Goal: Check status: Check status

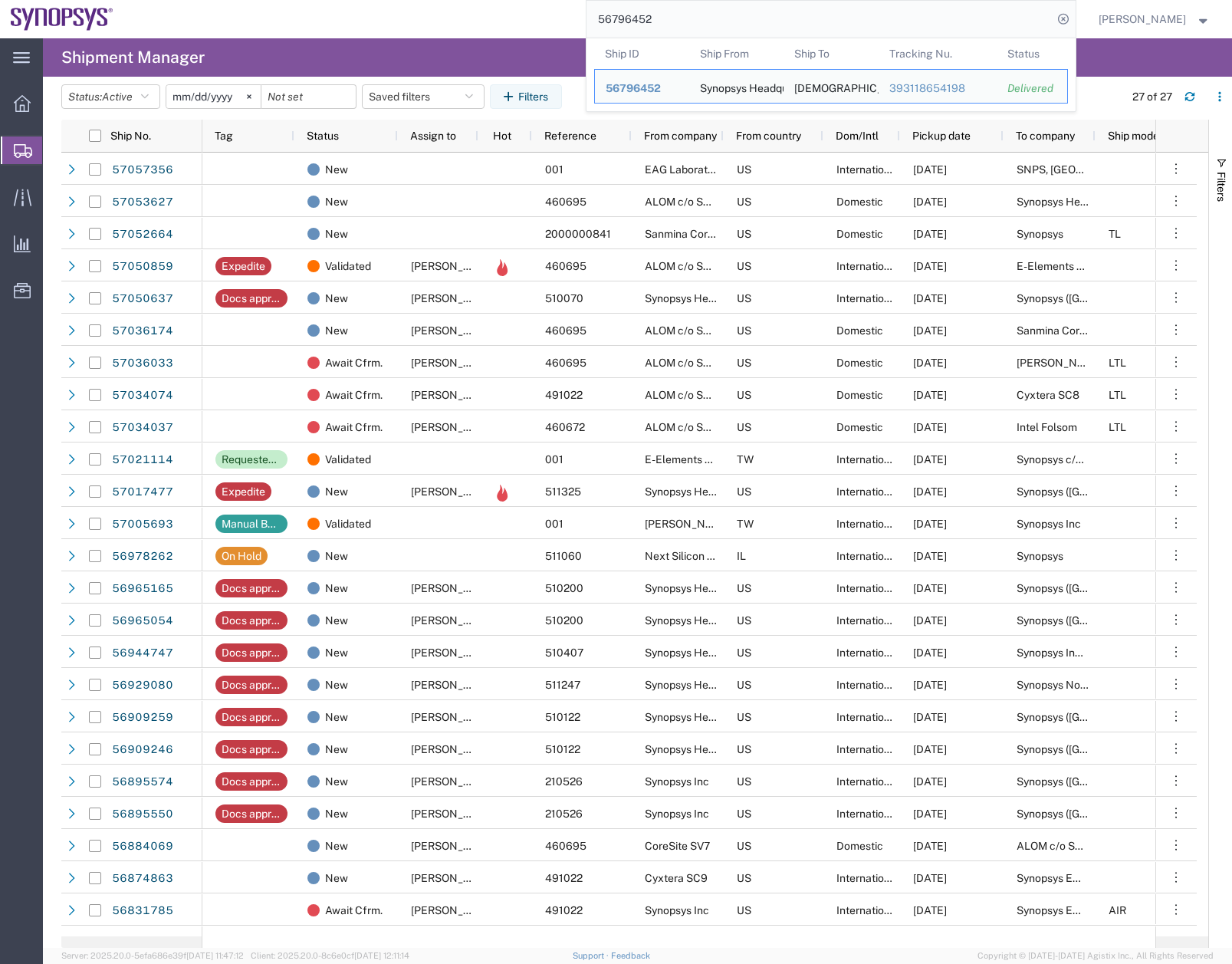
drag, startPoint x: 673, startPoint y: 15, endPoint x: 553, endPoint y: 34, distance: 121.5
click at [553, 34] on div "56796452 Ship ID Ship From Ship To Tracking Nu. Status Ship ID 56796452 Ship Fr…" at bounding box center [601, 19] width 952 height 38
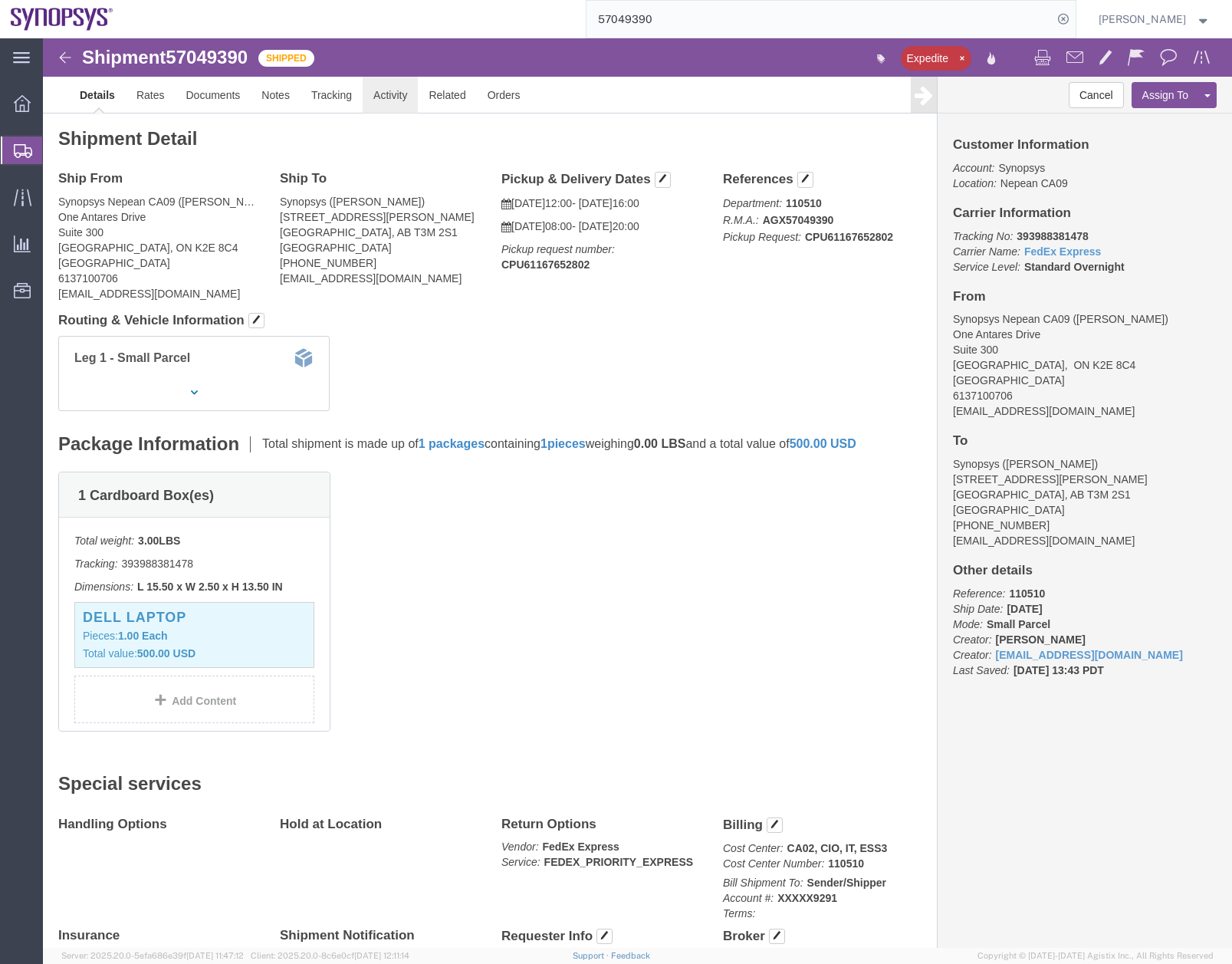
click link "Activity"
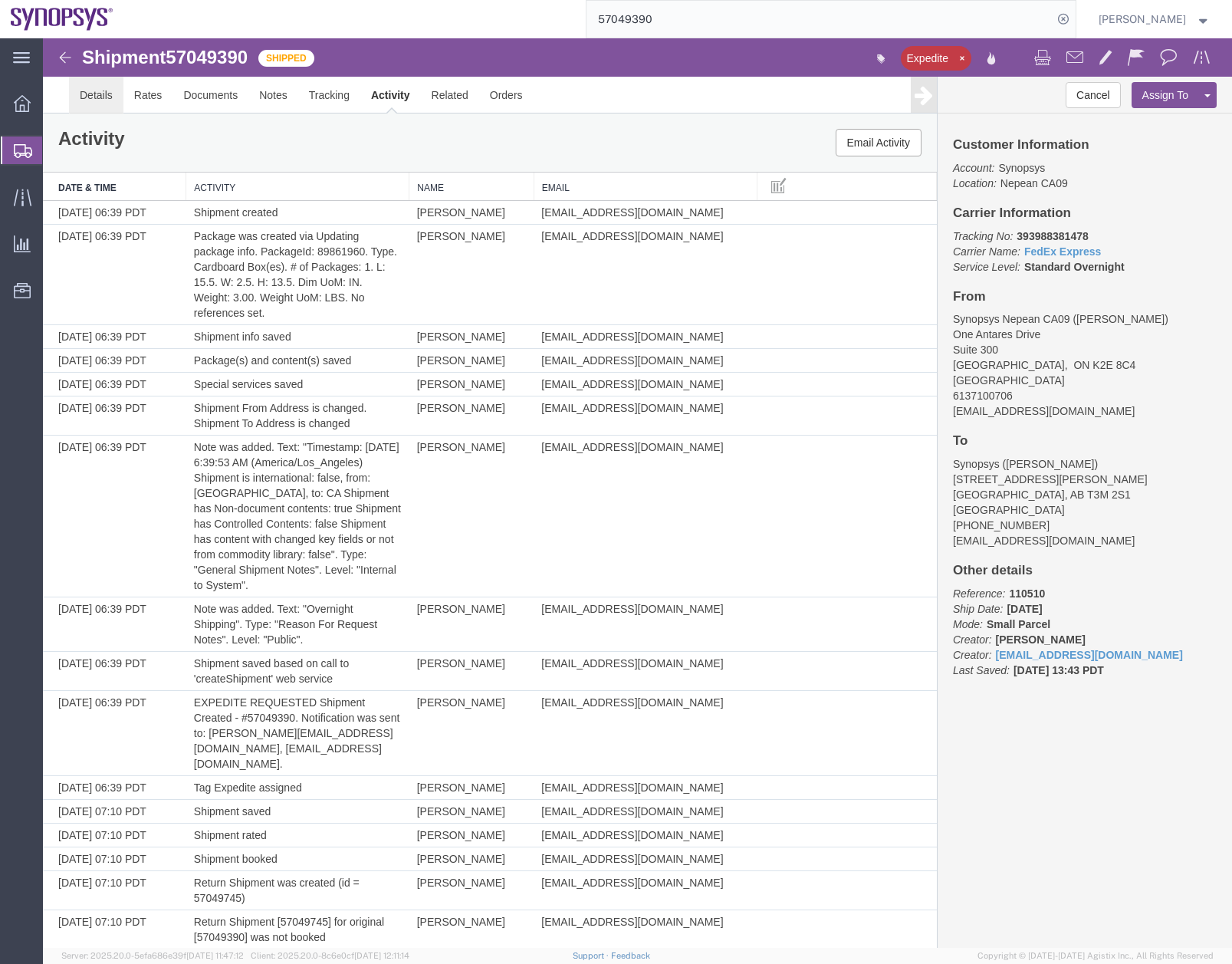
click at [95, 91] on link "Details" at bounding box center [96, 95] width 55 height 37
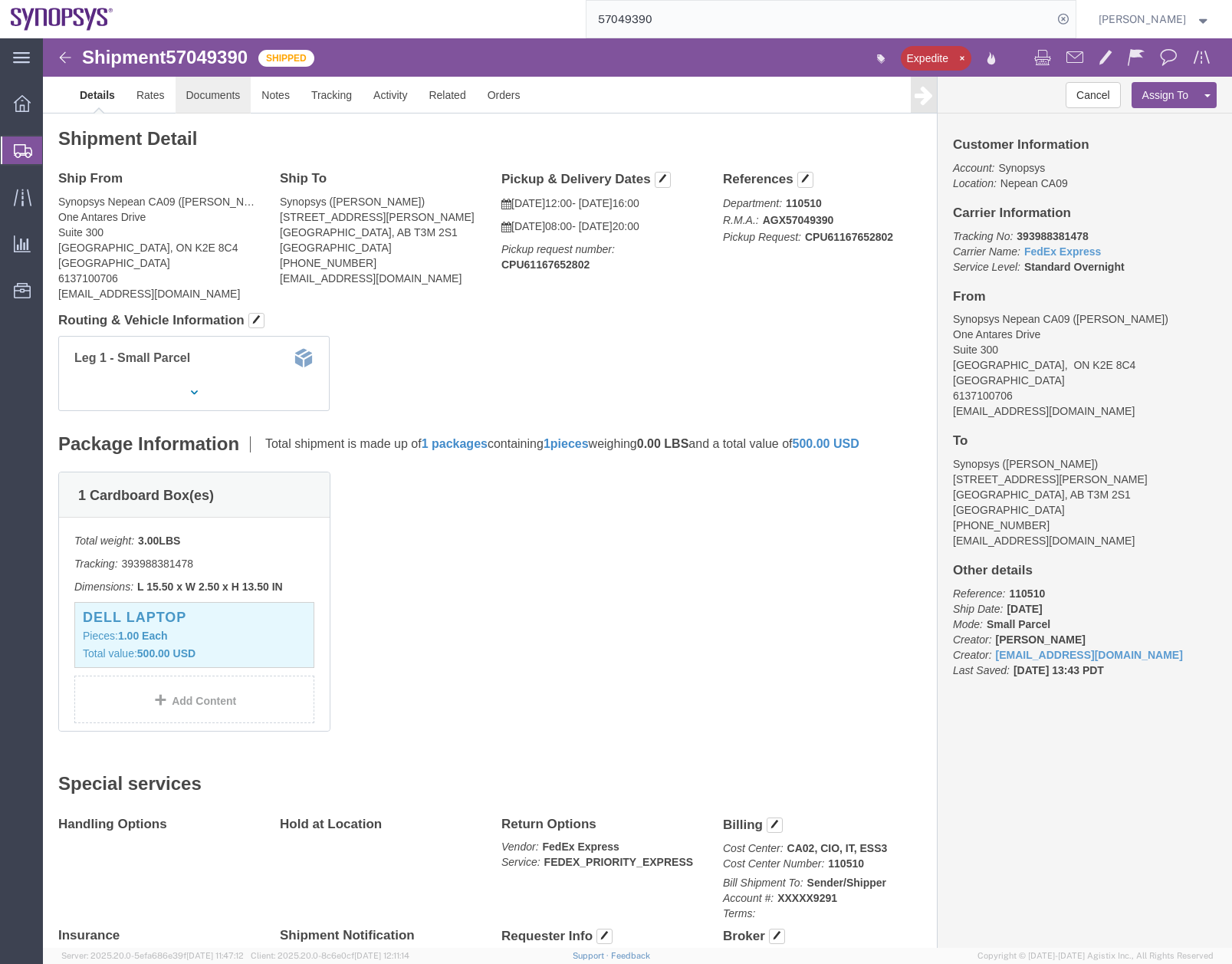
click link "Documents"
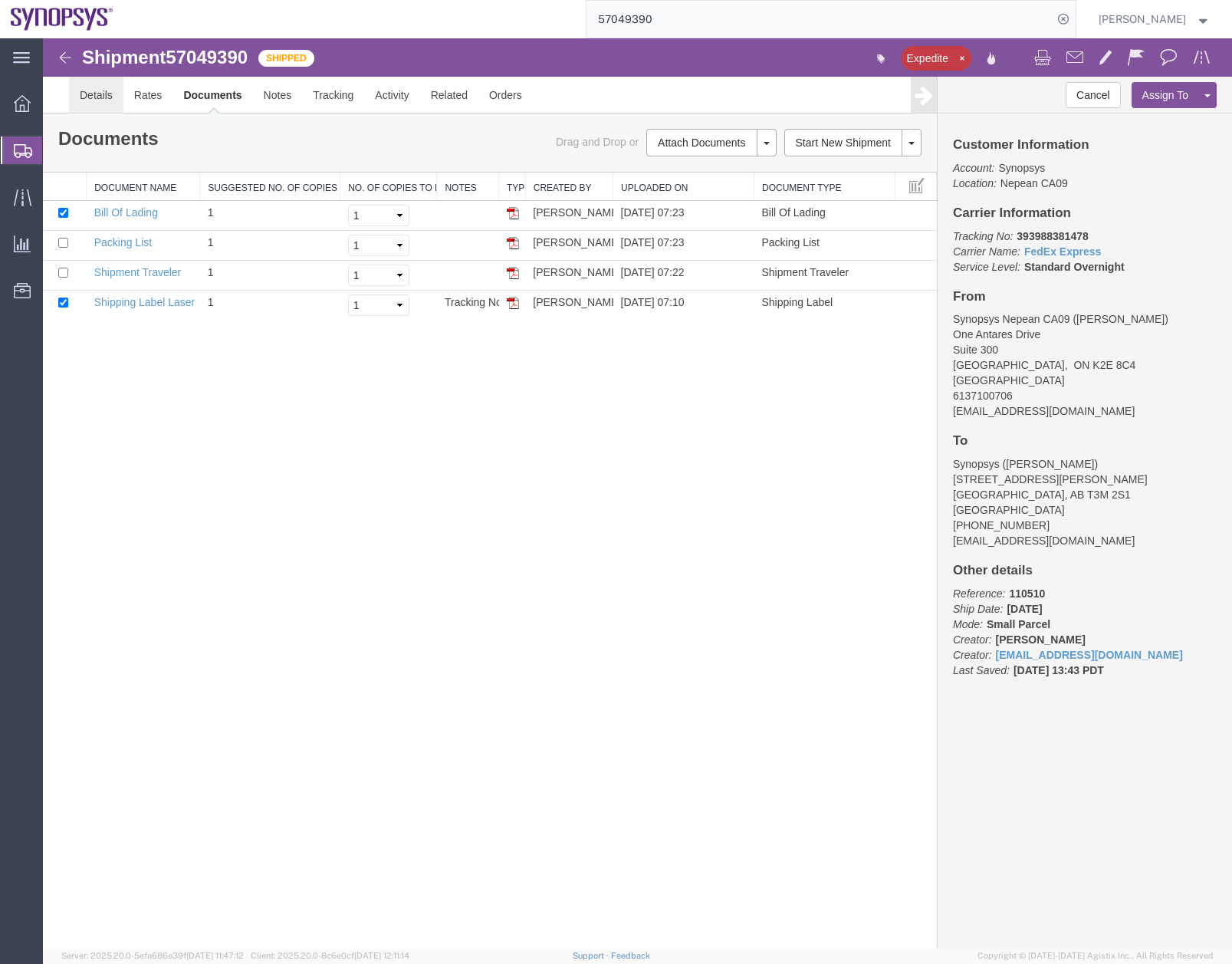
click at [104, 101] on link "Details" at bounding box center [96, 95] width 55 height 37
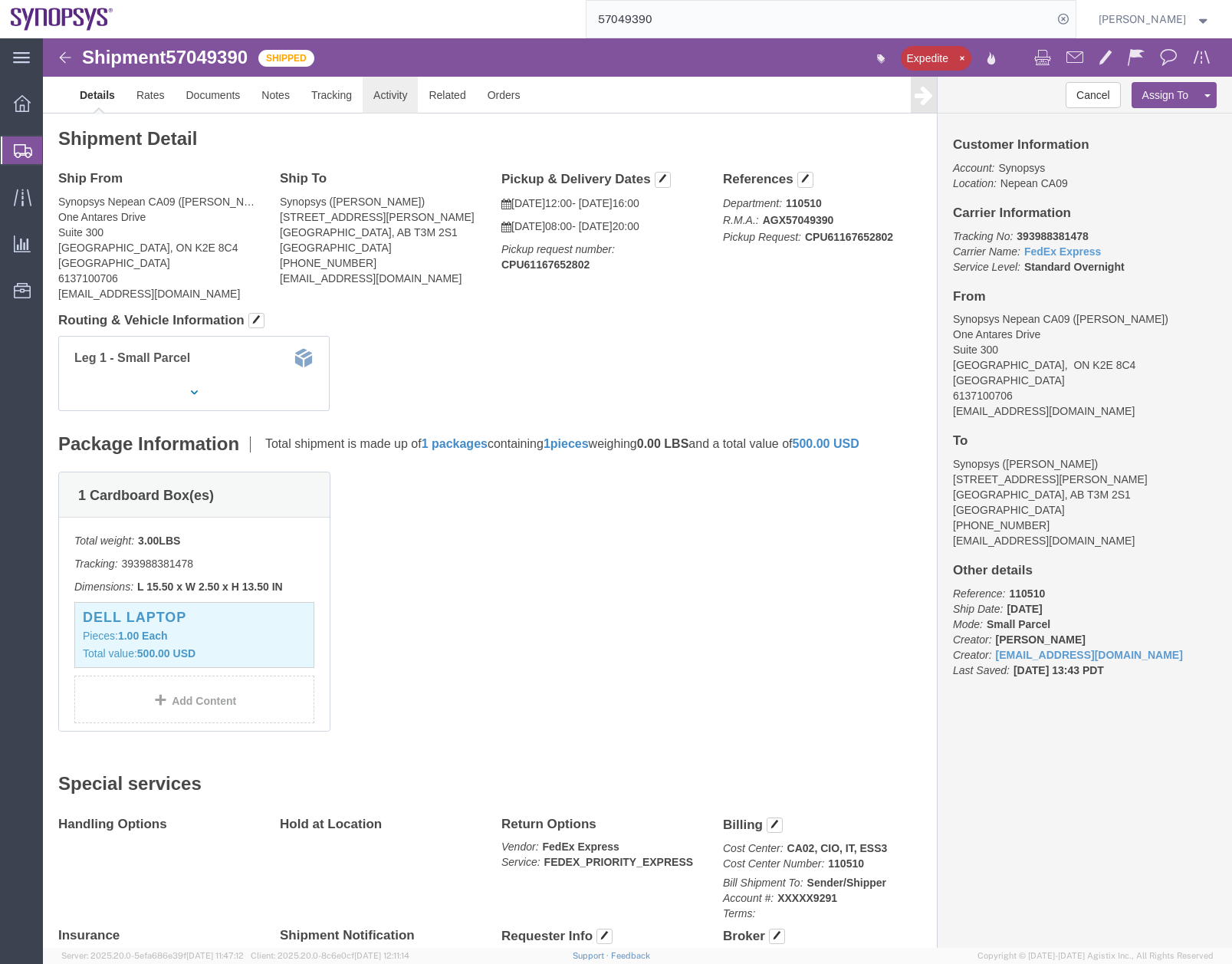
click link "Activity"
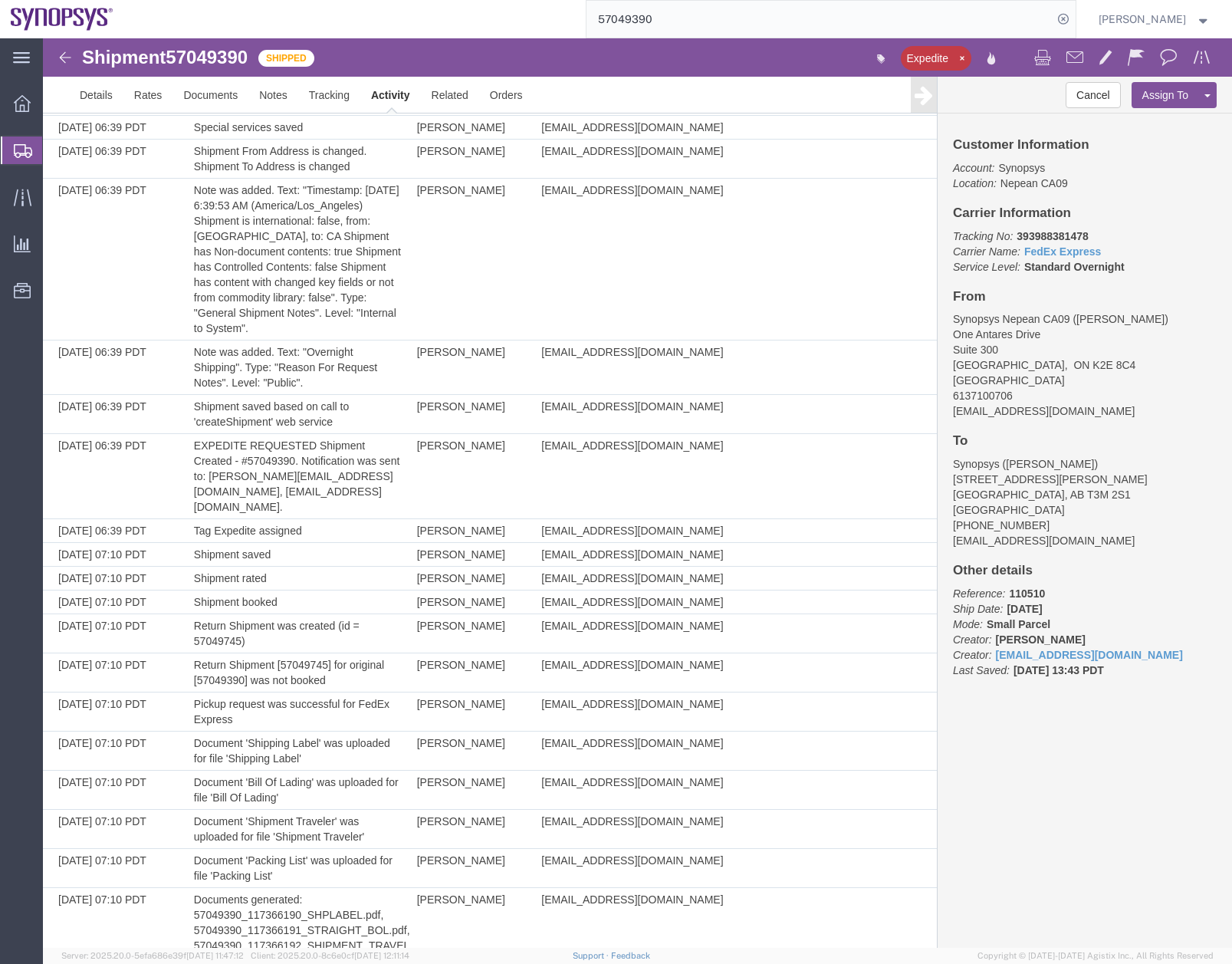
scroll to position [280, 0]
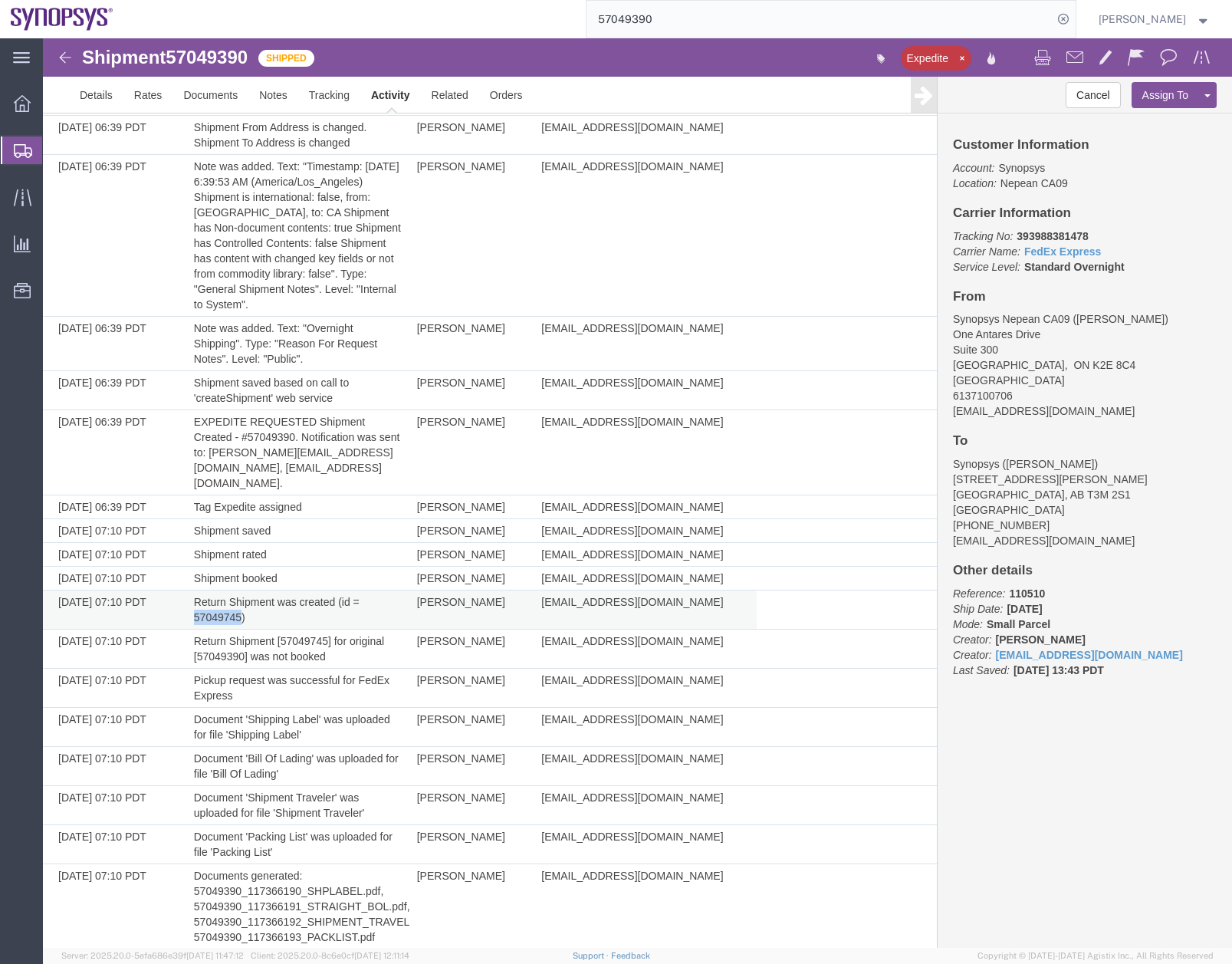
drag, startPoint x: 189, startPoint y: 601, endPoint x: 238, endPoint y: 602, distance: 49.0
click at [238, 602] on td "Return Shipment was created (id = 57049745)" at bounding box center [298, 610] width 224 height 39
drag, startPoint x: 238, startPoint y: 602, endPoint x: 227, endPoint y: 603, distance: 11.0
copy td "57049745"
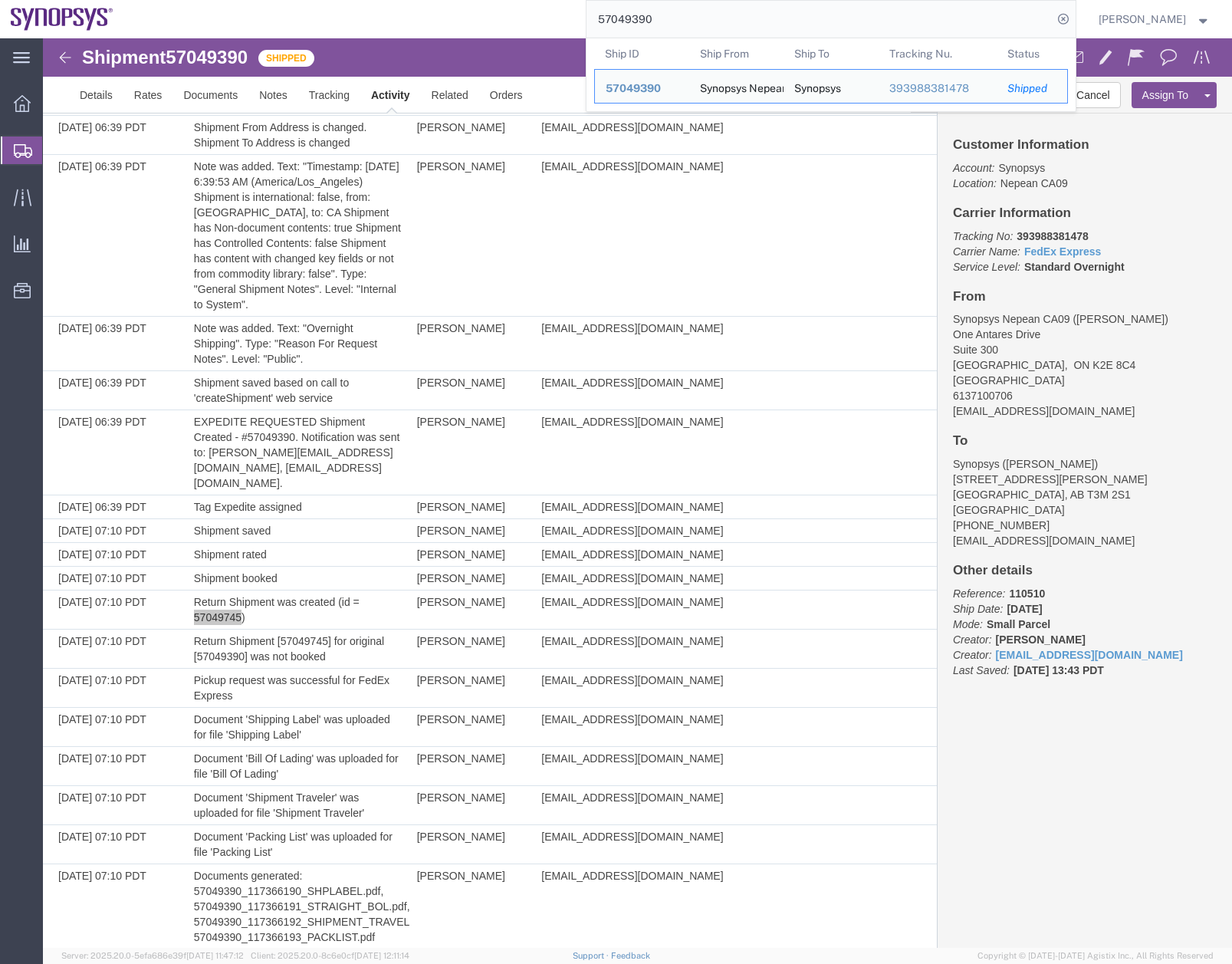
click at [667, 21] on input "57049390" at bounding box center [820, 19] width 466 height 37
click at [561, 35] on div "57049390 Ship ID Ship From Ship To Tracking Nu. Status Ship ID 57049390 Ship Fr…" at bounding box center [601, 19] width 952 height 38
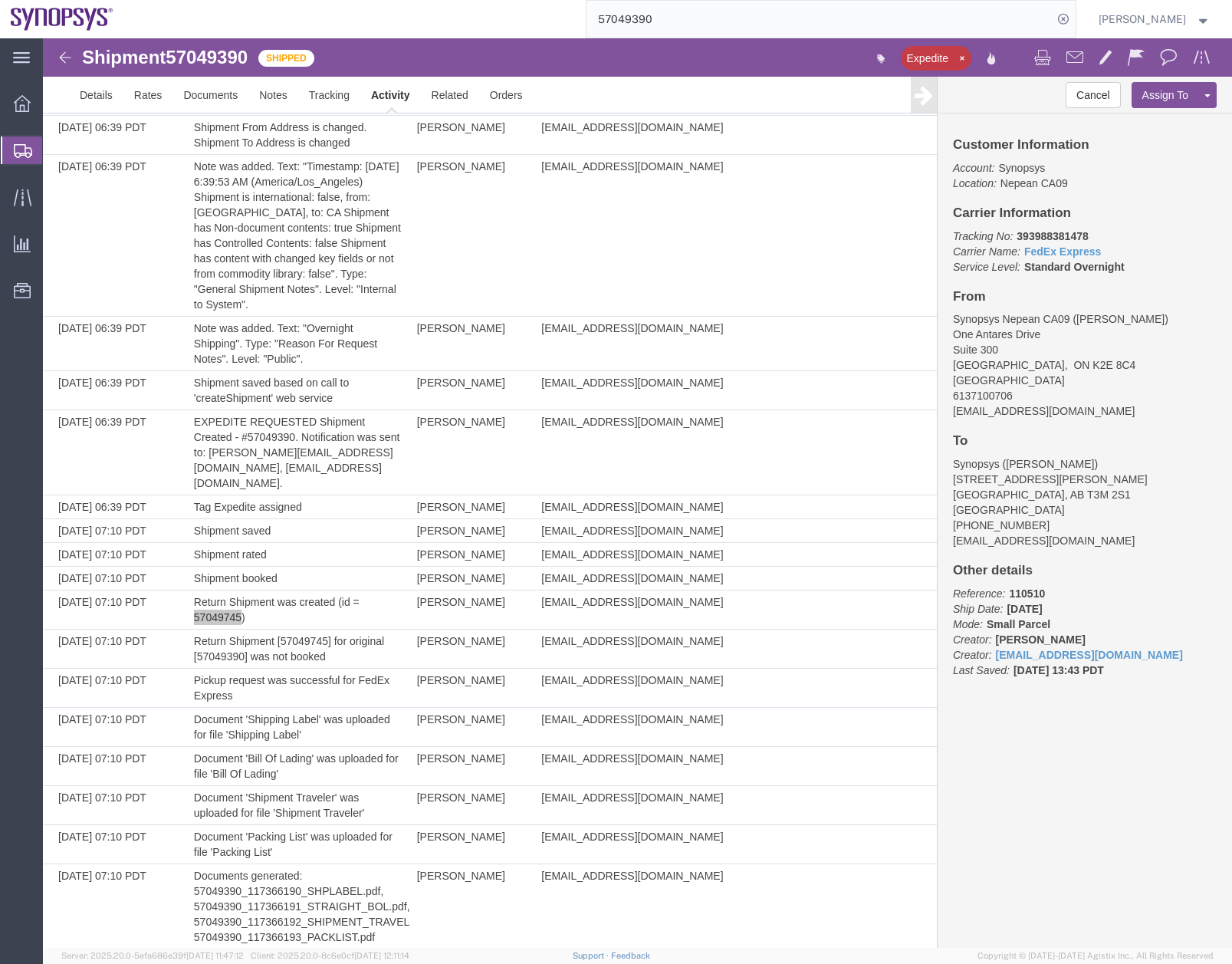
paste input "745"
type input "57049745"
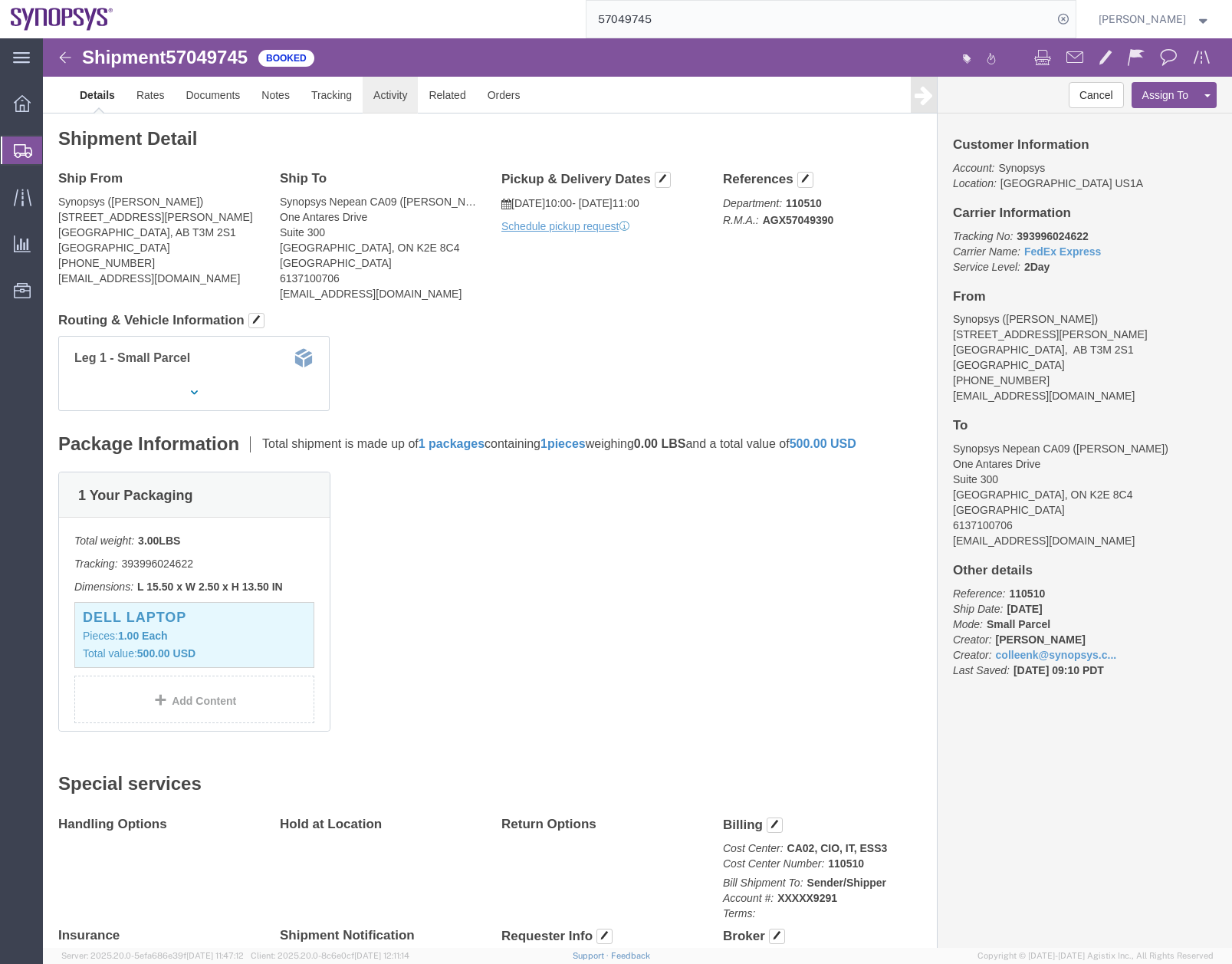
click link "Activity"
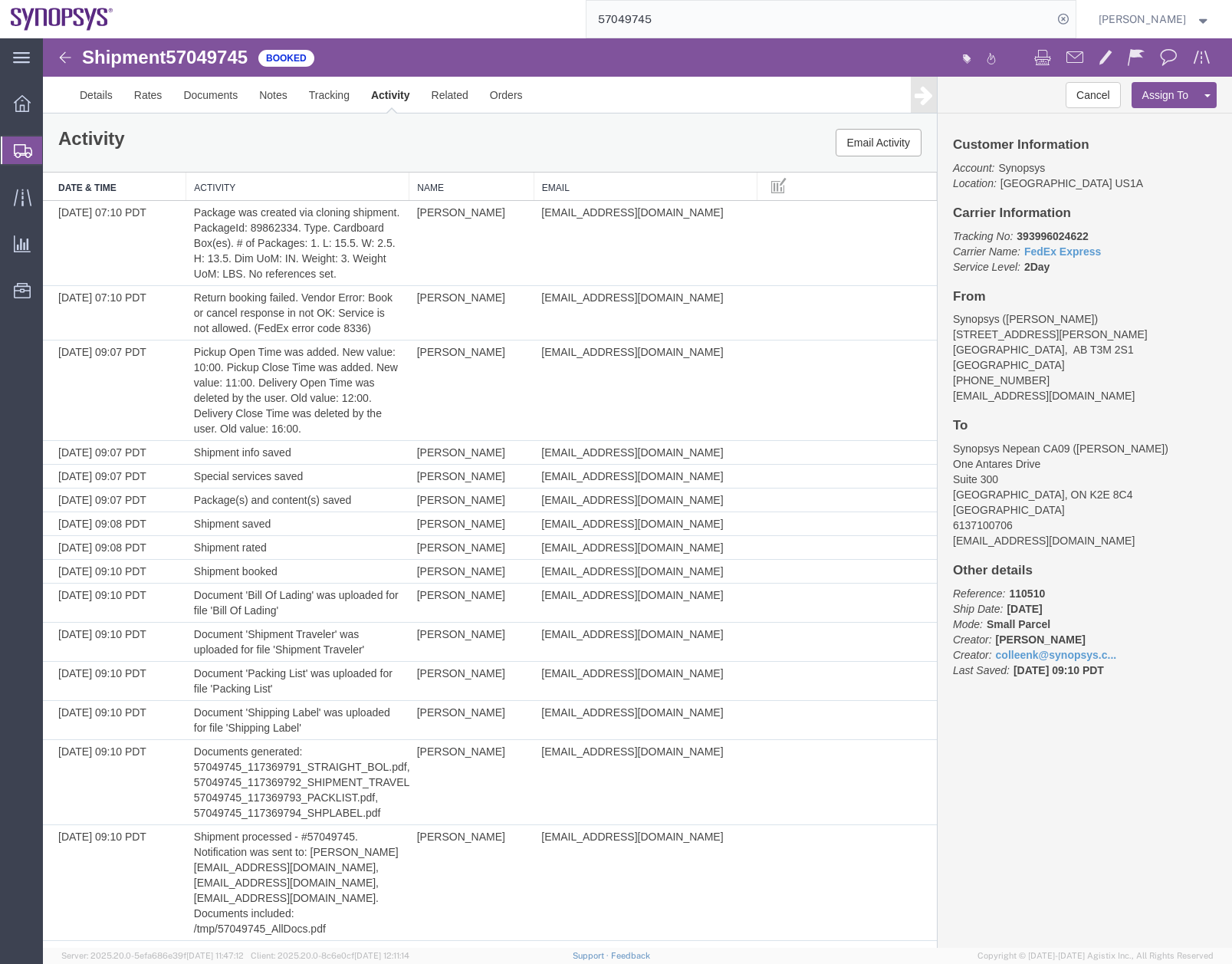
scroll to position [32, 0]
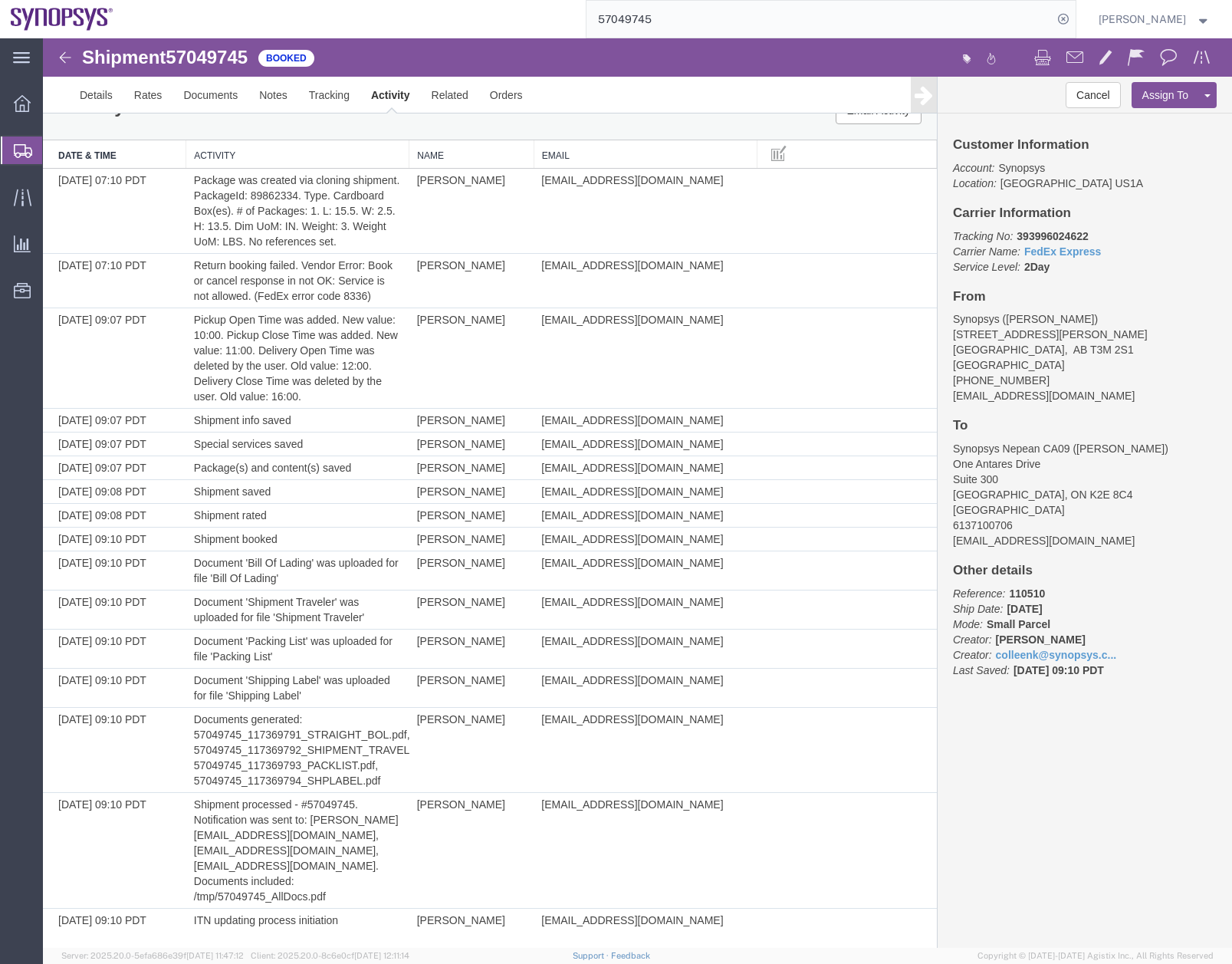
drag, startPoint x: 12, startPoint y: 142, endPoint x: 123, endPoint y: 18, distance: 166.4
click at [12, 142] on div at bounding box center [22, 151] width 43 height 28
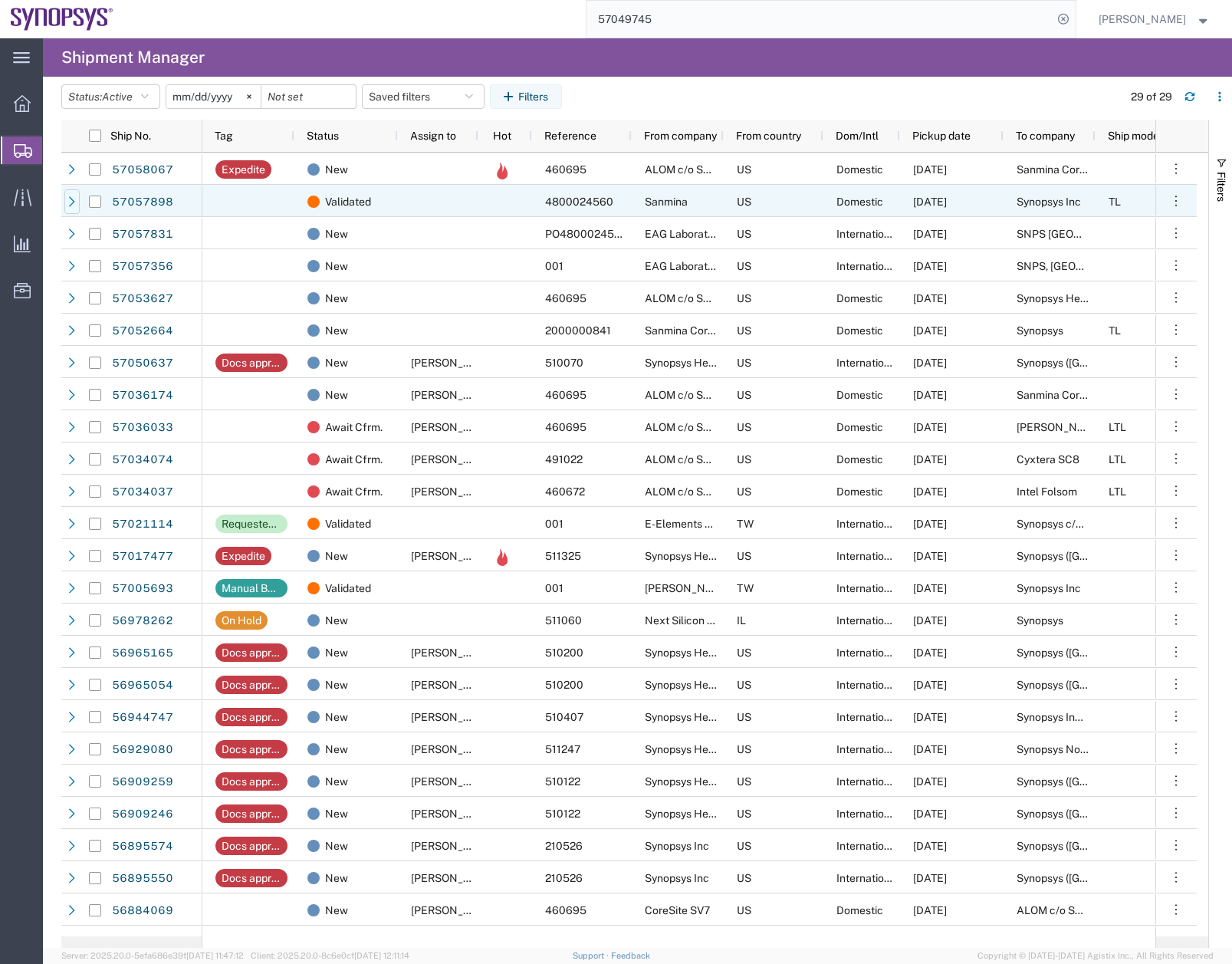
click at [65, 197] on div at bounding box center [72, 202] width 15 height 25
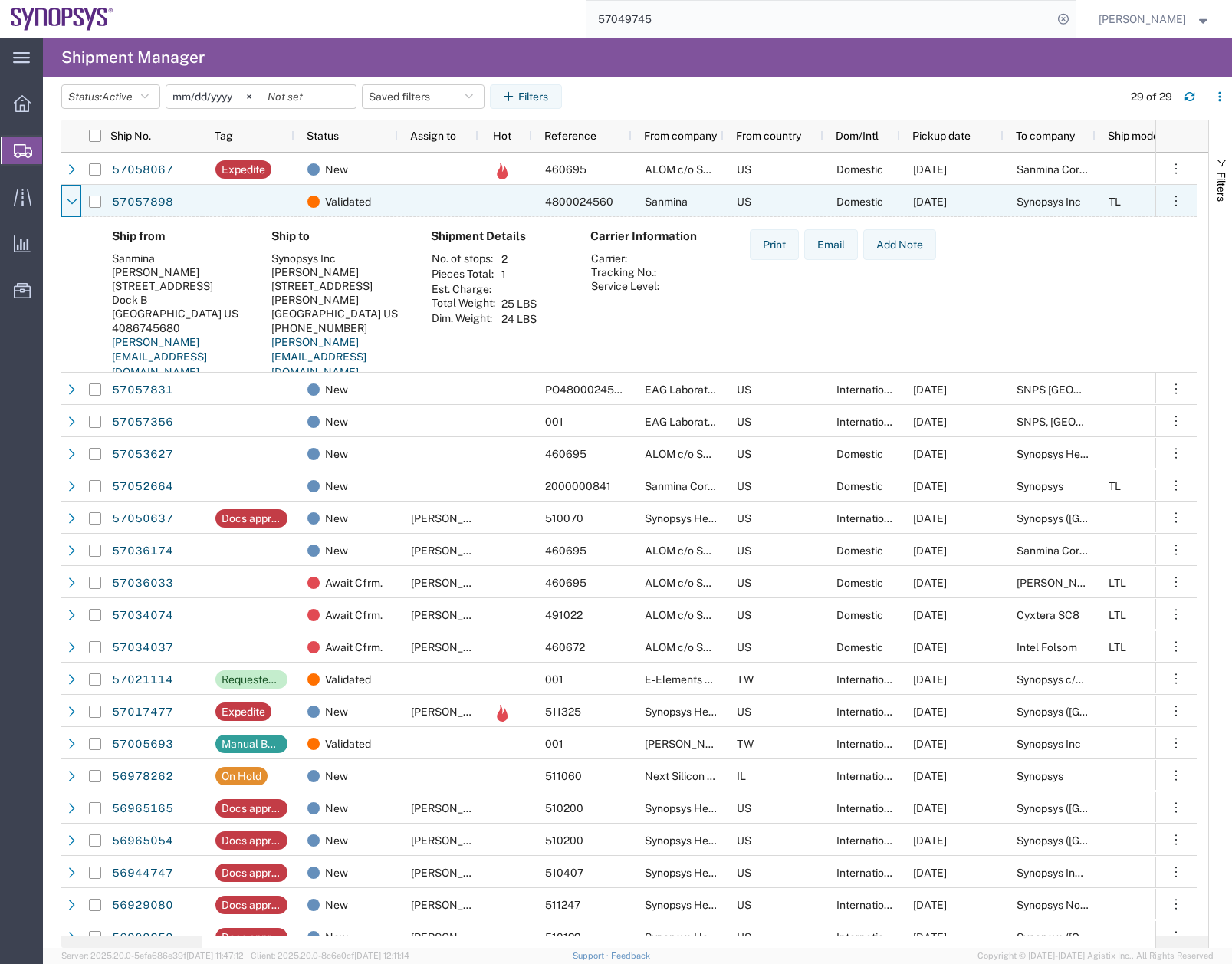
click at [65, 197] on div at bounding box center [72, 202] width 15 height 25
